Goal: Obtain resource: Obtain resource

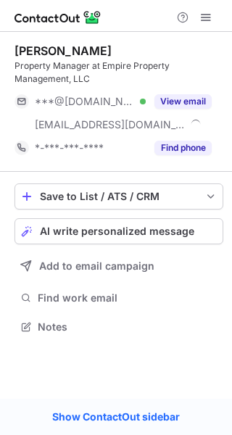
scroll to position [316, 232]
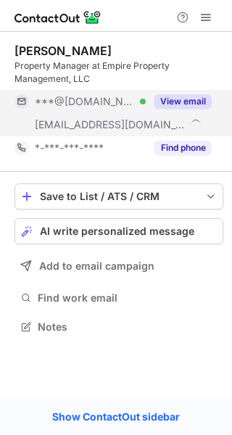
click at [177, 93] on div "View email" at bounding box center [179, 101] width 66 height 23
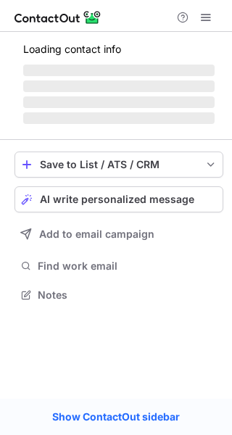
scroll to position [316, 232]
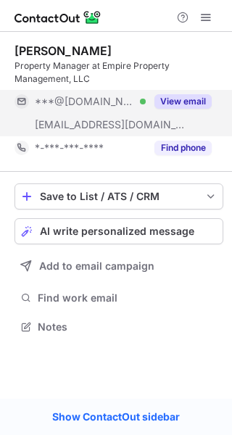
click at [181, 99] on button "View email" at bounding box center [183, 101] width 57 height 15
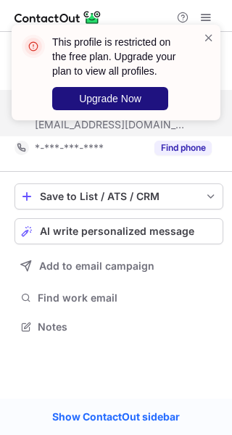
click at [107, 88] on button "Upgrade Now" at bounding box center [110, 98] width 116 height 23
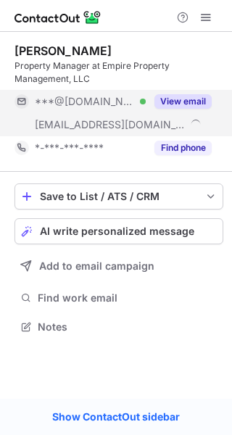
scroll to position [316, 232]
click at [171, 98] on button "View email" at bounding box center [183, 101] width 57 height 15
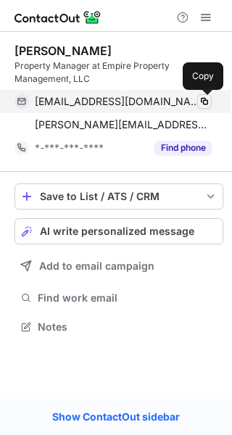
click at [207, 103] on span at bounding box center [205, 102] width 12 height 12
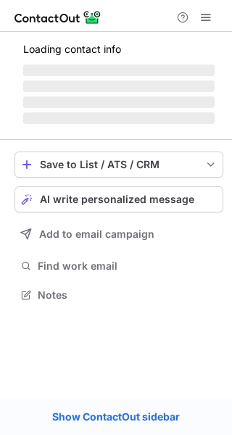
scroll to position [293, 232]
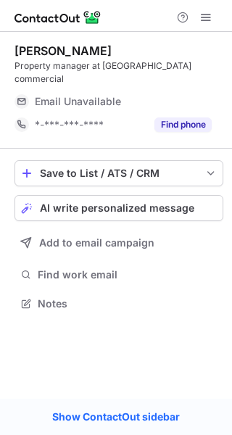
scroll to position [7, 7]
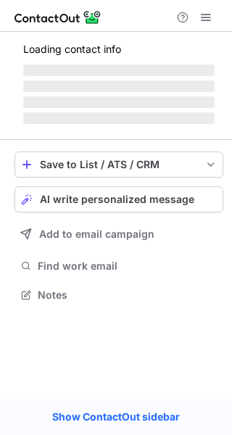
scroll to position [316, 232]
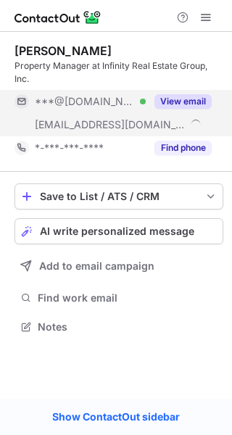
click at [175, 95] on button "View email" at bounding box center [183, 101] width 57 height 15
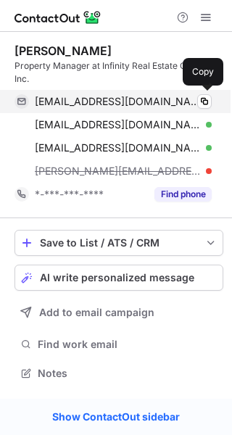
scroll to position [363, 232]
click at [202, 102] on span at bounding box center [205, 102] width 12 height 12
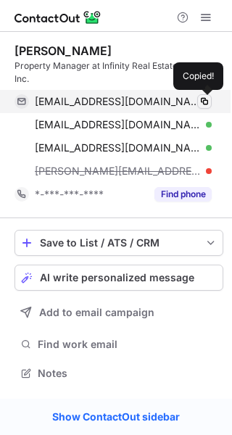
click at [202, 102] on span at bounding box center [205, 102] width 12 height 12
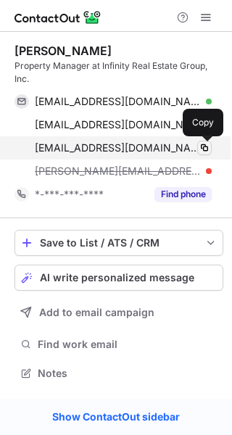
click at [207, 147] on span at bounding box center [205, 148] width 12 height 12
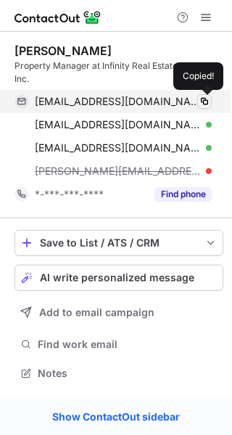
click at [206, 101] on span at bounding box center [205, 102] width 12 height 12
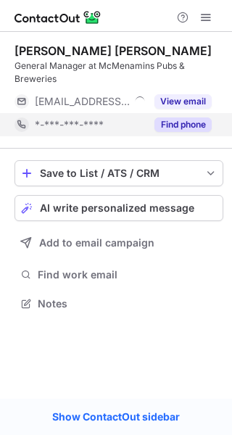
scroll to position [293, 232]
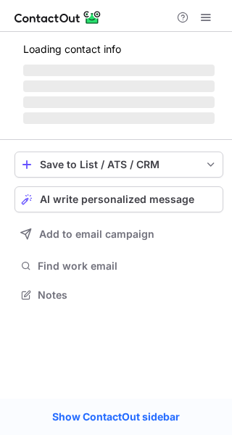
scroll to position [293, 232]
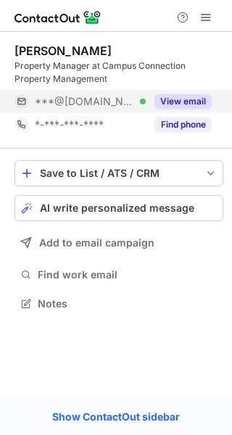
click at [189, 91] on div "View email" at bounding box center [179, 101] width 66 height 23
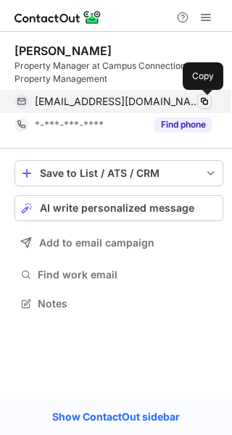
click at [203, 105] on span at bounding box center [205, 102] width 12 height 12
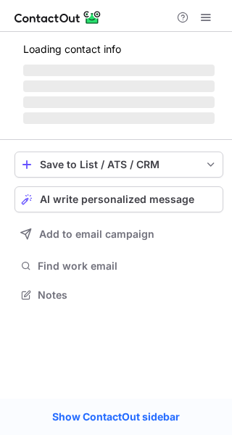
scroll to position [7, 7]
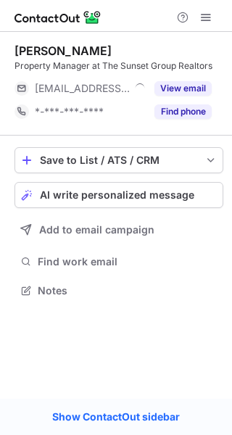
scroll to position [7, 7]
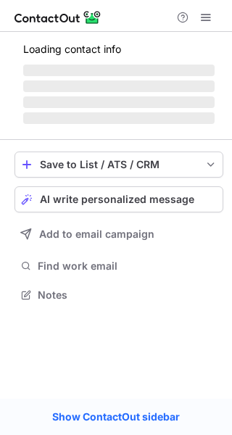
scroll to position [7, 7]
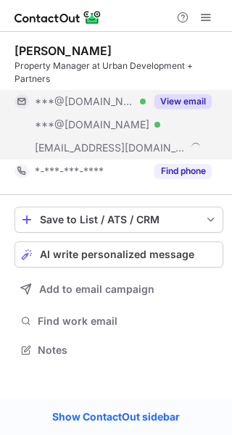
click at [171, 92] on div "View email" at bounding box center [179, 101] width 66 height 23
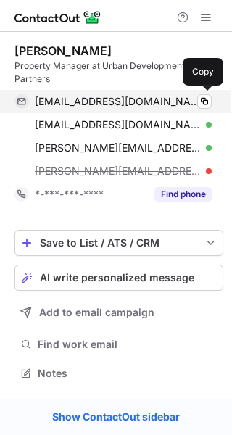
scroll to position [363, 232]
click at [196, 104] on div "wehselisa@gmail.com Verified" at bounding box center [123, 101] width 177 height 13
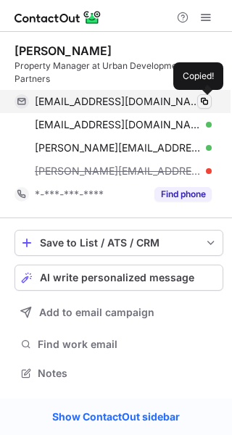
click at [197, 104] on button at bounding box center [204, 101] width 15 height 15
click at [200, 102] on span at bounding box center [205, 102] width 12 height 12
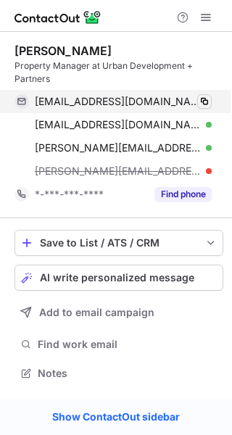
click at [205, 102] on span at bounding box center [205, 102] width 12 height 12
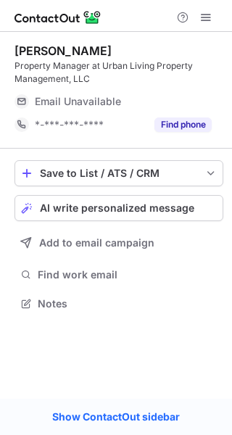
scroll to position [293, 232]
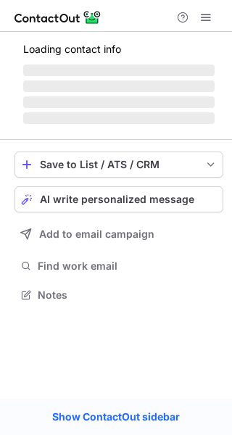
scroll to position [7, 7]
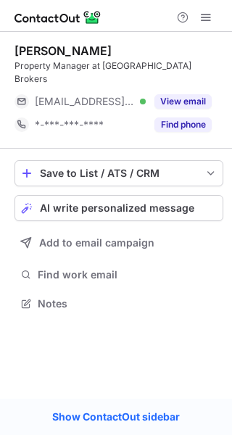
scroll to position [293, 232]
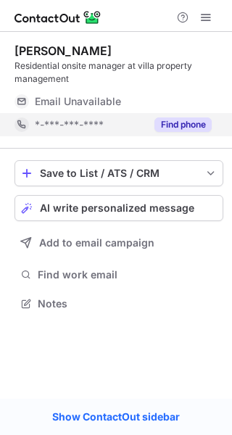
scroll to position [293, 232]
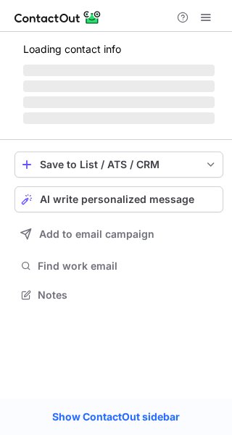
scroll to position [7, 7]
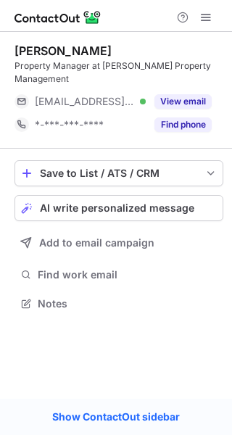
scroll to position [7, 7]
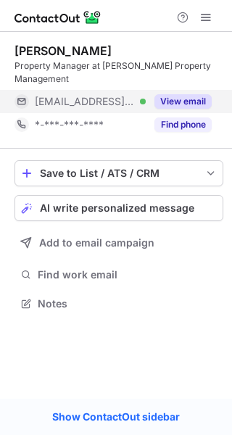
click at [172, 94] on button "View email" at bounding box center [183, 101] width 57 height 15
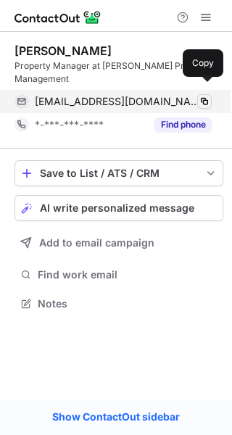
click at [210, 96] on span at bounding box center [205, 102] width 12 height 12
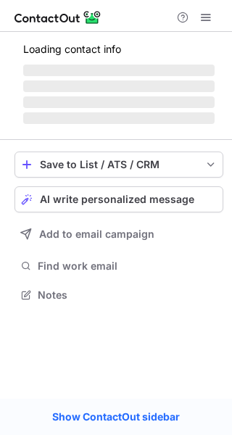
scroll to position [303, 232]
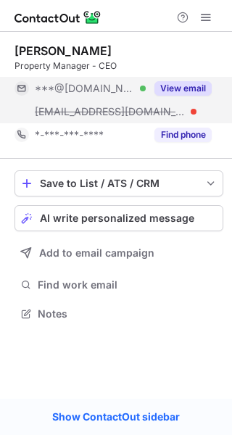
click at [181, 83] on button "View email" at bounding box center [183, 88] width 57 height 15
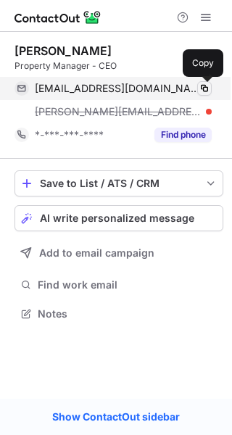
click at [199, 89] on span at bounding box center [205, 89] width 12 height 12
click at [201, 88] on span at bounding box center [205, 89] width 12 height 12
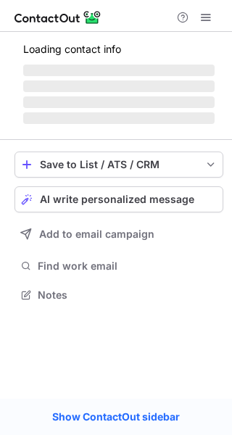
scroll to position [293, 232]
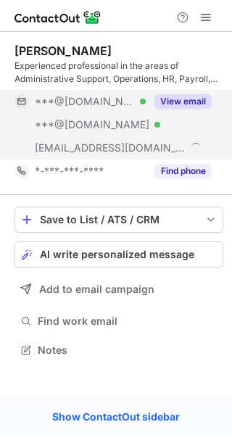
scroll to position [339, 232]
click at [186, 95] on button "View email" at bounding box center [183, 101] width 57 height 15
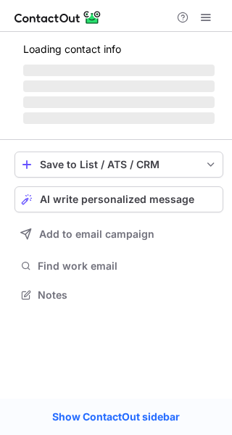
scroll to position [339, 232]
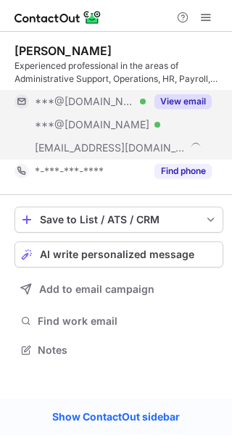
click at [191, 102] on button "View email" at bounding box center [183, 101] width 57 height 15
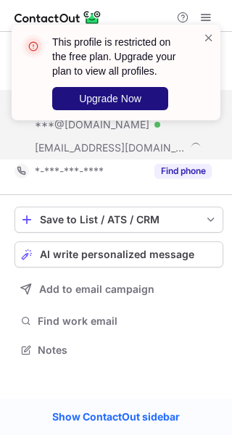
click at [85, 104] on span "Upgrade Now" at bounding box center [110, 99] width 62 height 12
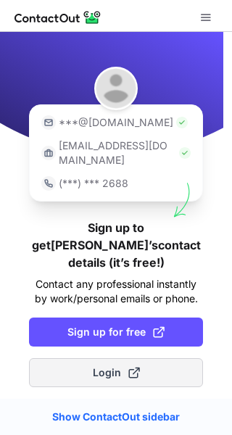
click at [163, 358] on button "Login" at bounding box center [116, 372] width 174 height 29
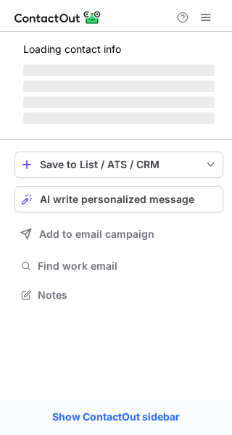
scroll to position [386, 222]
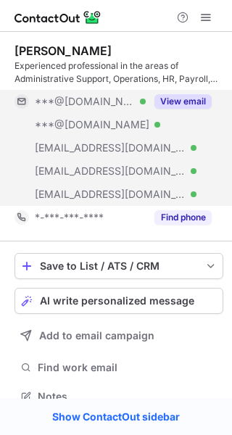
click at [176, 105] on button "View email" at bounding box center [183, 101] width 57 height 15
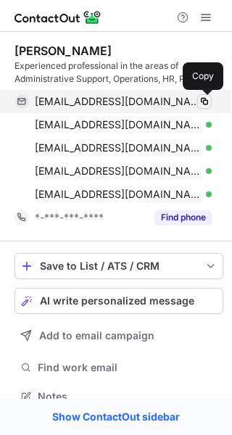
click at [205, 102] on span at bounding box center [205, 102] width 12 height 12
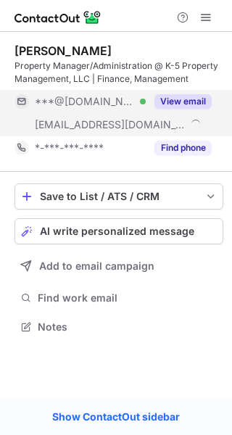
scroll to position [316, 232]
click at [186, 98] on button "View email" at bounding box center [183, 101] width 57 height 15
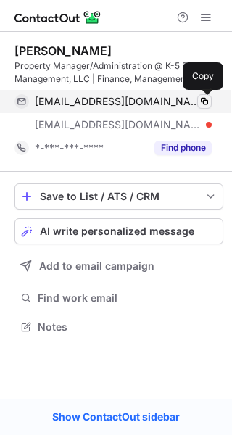
click at [204, 104] on span at bounding box center [205, 102] width 12 height 12
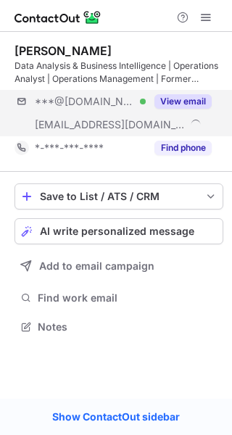
scroll to position [316, 232]
click at [185, 97] on button "View email" at bounding box center [183, 101] width 57 height 15
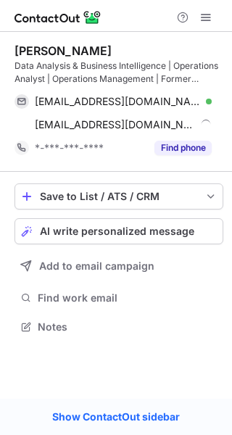
click at [214, 104] on div "shkrevans@gmail.com Verified Copy shakir@laprayproperties.com Copy" at bounding box center [119, 113] width 209 height 46
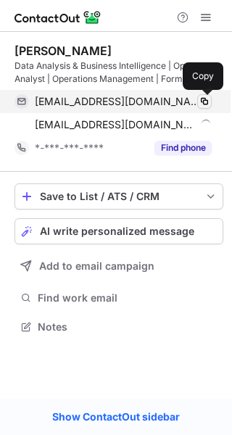
click at [210, 99] on span at bounding box center [205, 102] width 12 height 12
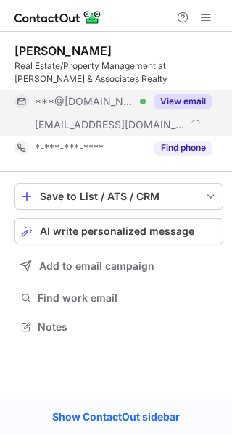
scroll to position [316, 232]
click at [178, 99] on button "View email" at bounding box center [183, 101] width 57 height 15
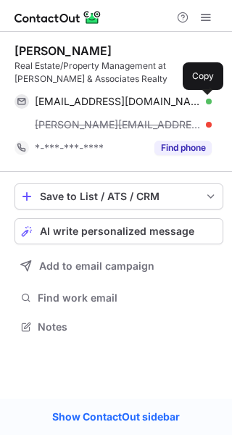
click at [205, 102] on span at bounding box center [205, 102] width 12 height 12
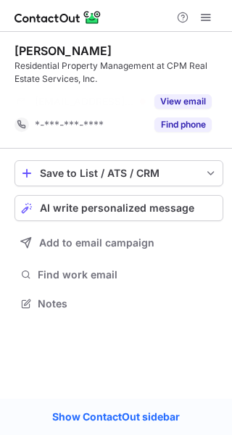
scroll to position [270, 232]
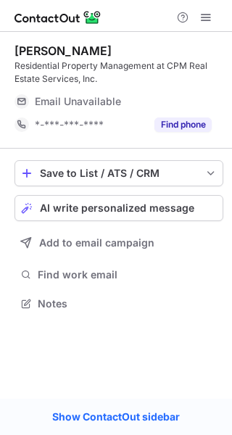
scroll to position [293, 232]
